Goal: Information Seeking & Learning: Learn about a topic

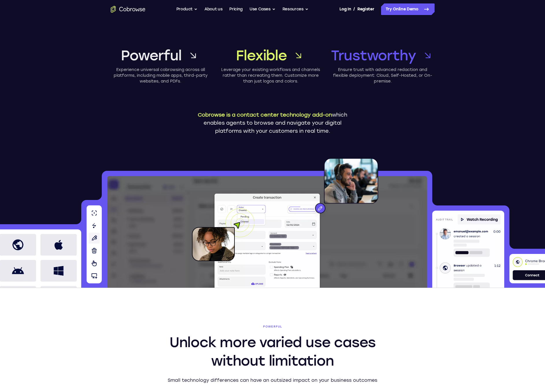
click at [207, 344] on h2 "Unlock more varied use cases without limitation" at bounding box center [272, 351] width 222 height 37
